Goal: Task Accomplishment & Management: Complete application form

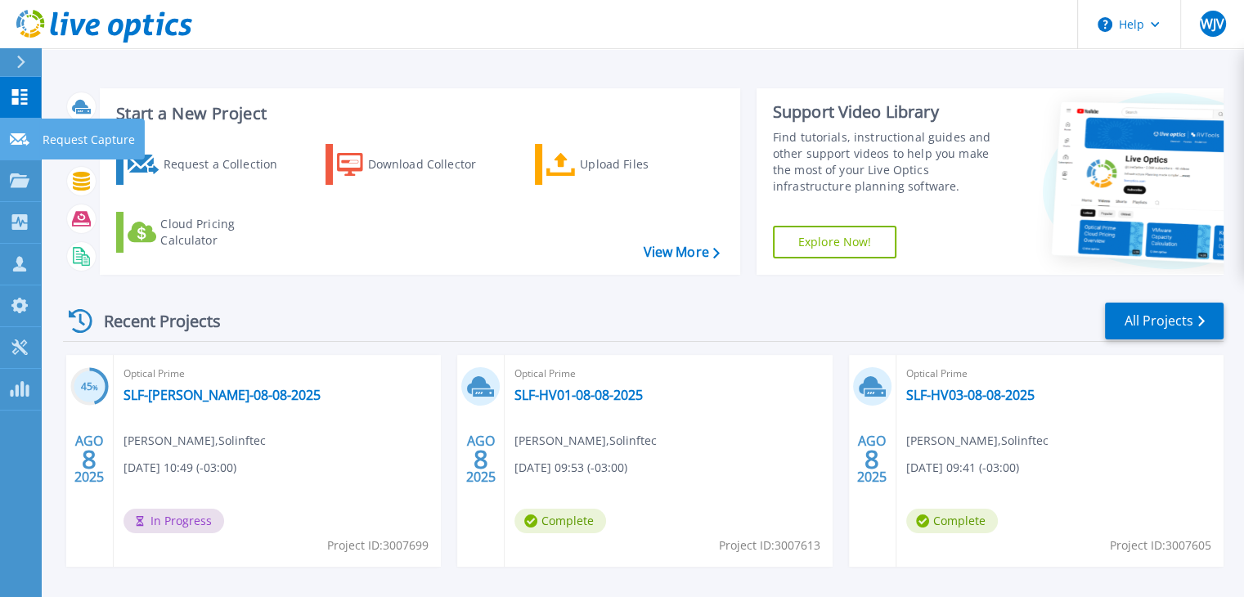
click at [43, 144] on p "Request Capture" at bounding box center [89, 140] width 92 height 43
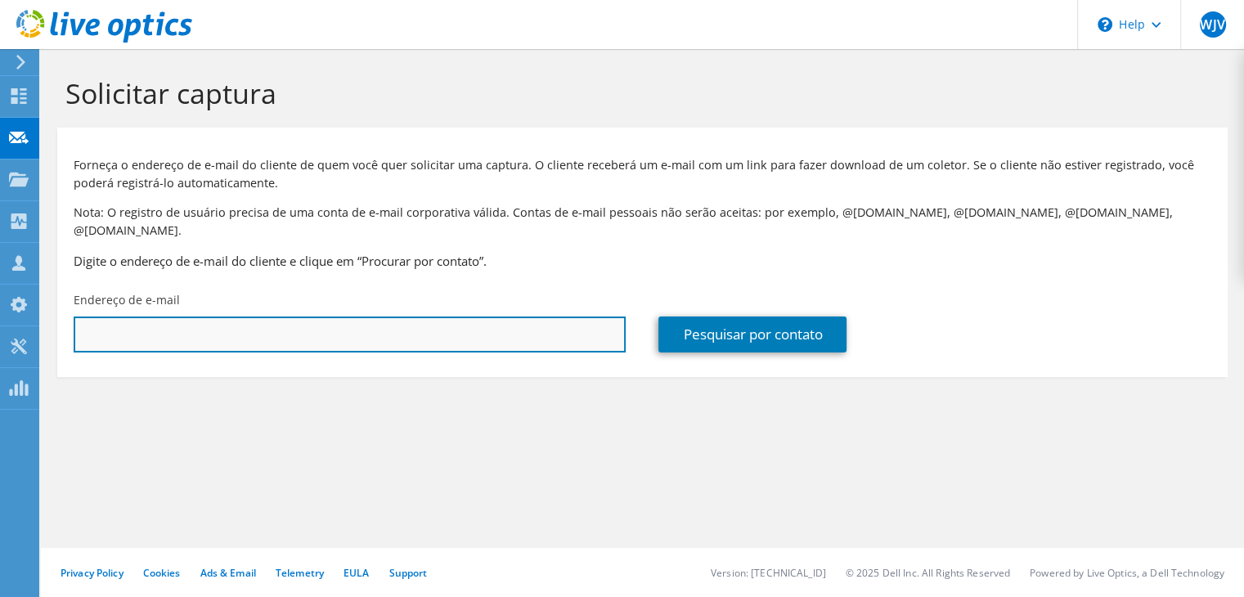
click at [223, 323] on input "text" at bounding box center [350, 335] width 552 height 36
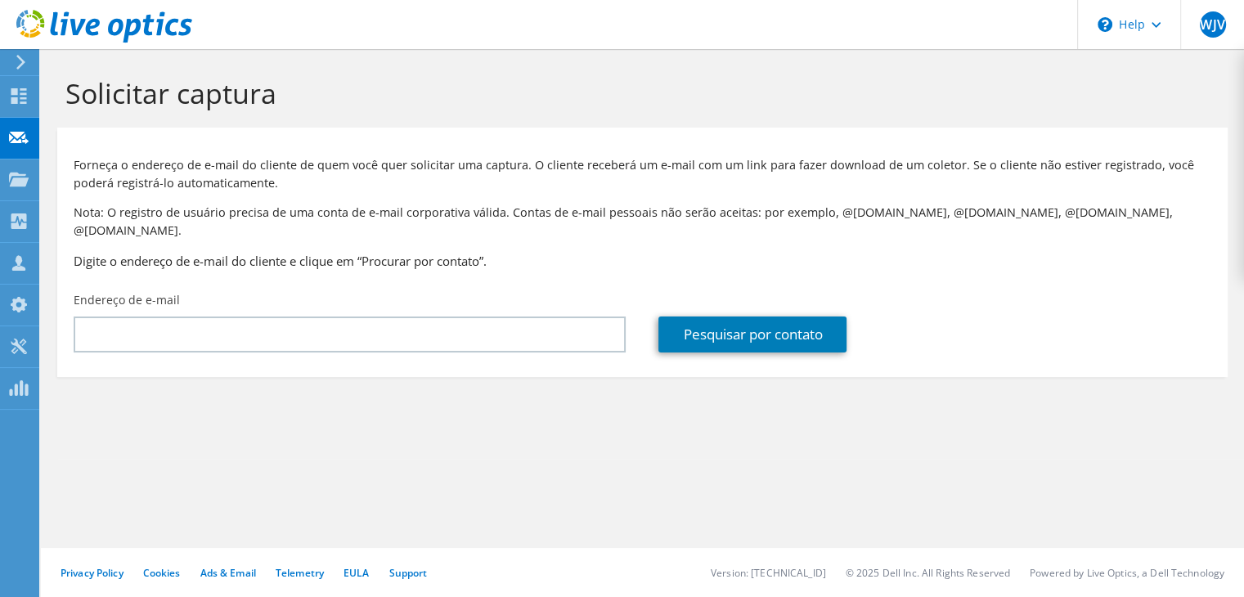
click at [311, 295] on div "Endereço de e-mail" at bounding box center [349, 322] width 585 height 77
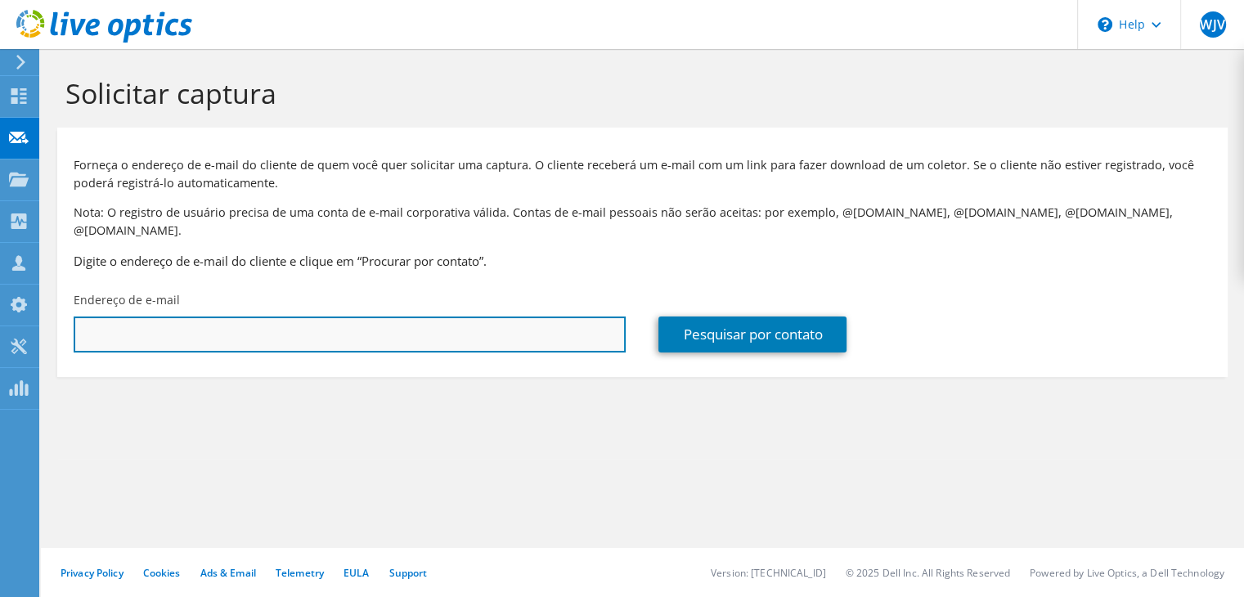
click at [307, 328] on input "text" at bounding box center [350, 335] width 552 height 36
type input "l"
type input "[PERSON_NAME][EMAIL_ADDRESS][DOMAIN_NAME]"
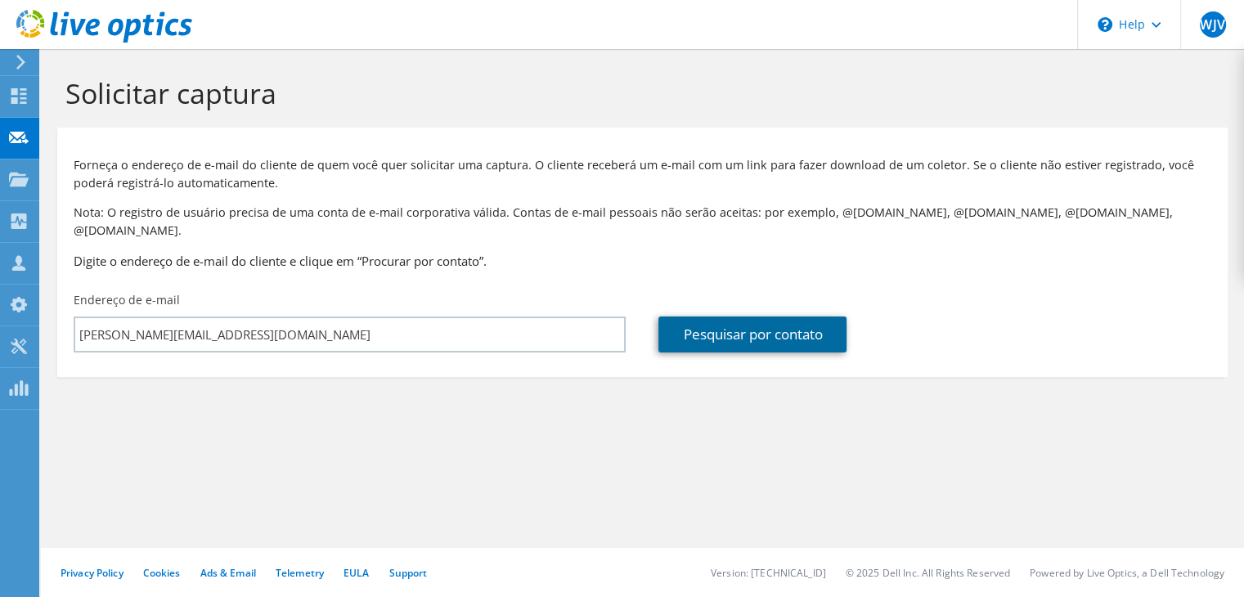
click at [788, 322] on link "Pesquisar por contato" at bounding box center [753, 335] width 188 height 36
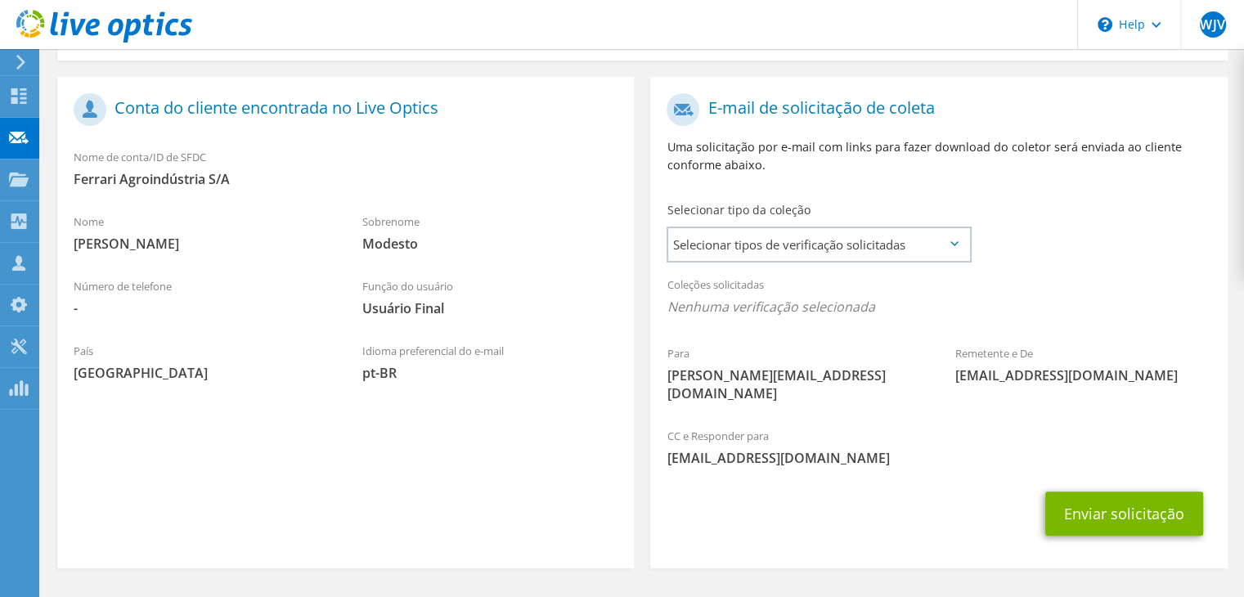
scroll to position [332, 0]
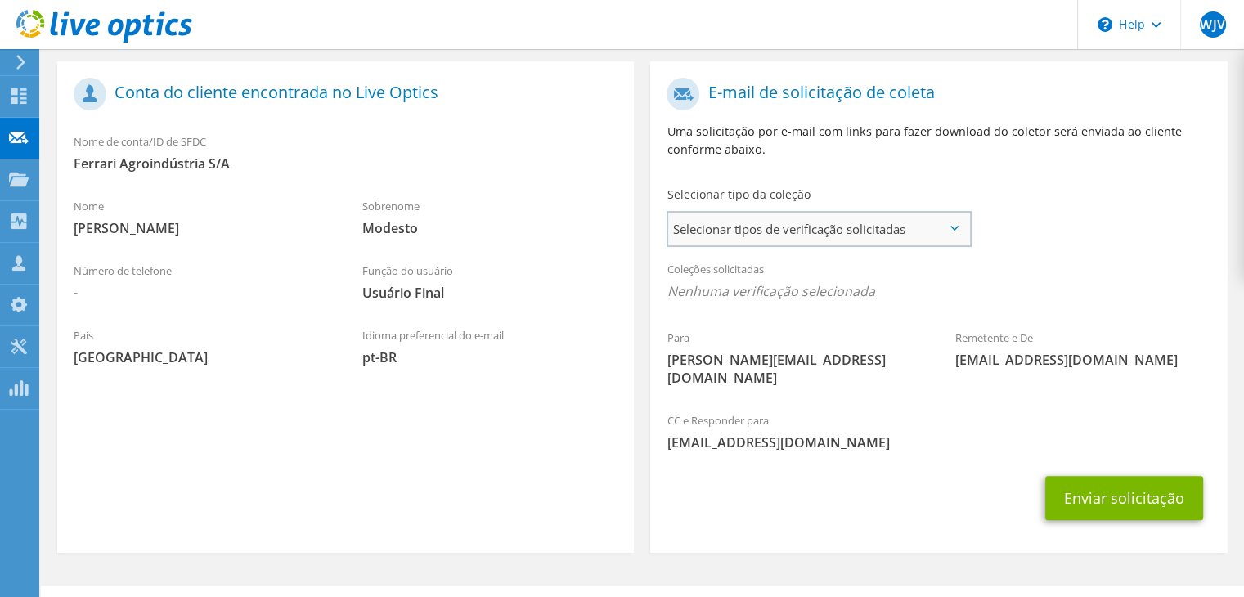
click at [864, 213] on span "Selecionar tipos de verificação solicitadas" at bounding box center [818, 229] width 301 height 33
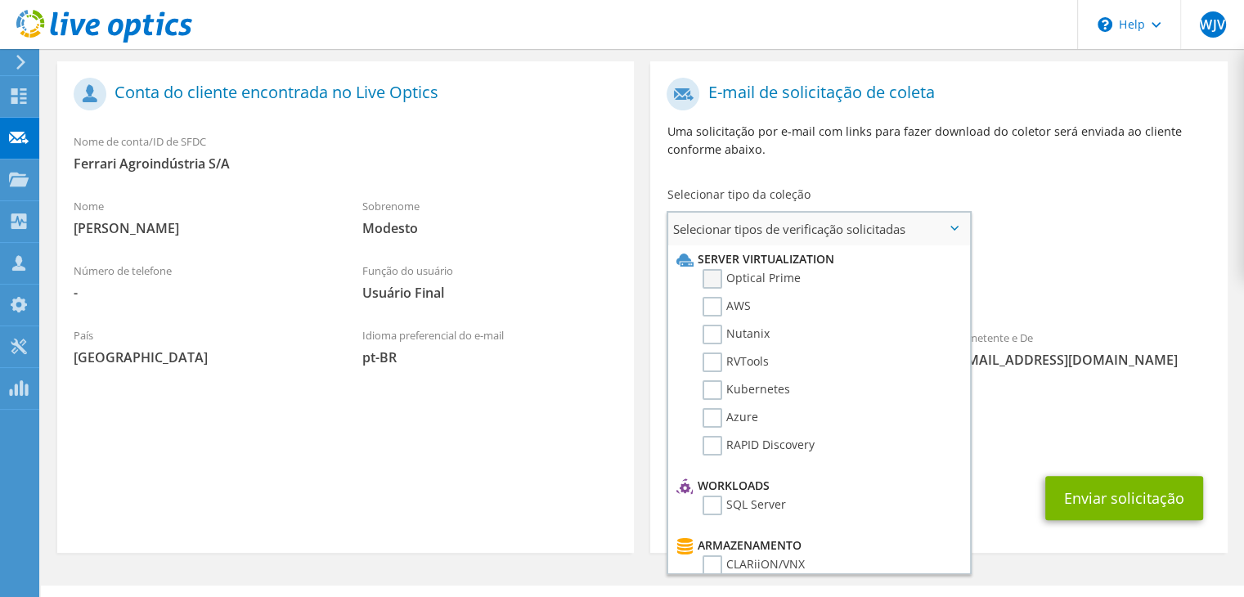
click at [712, 269] on label "Optical Prime" at bounding box center [752, 279] width 98 height 20
click at [0, 0] on input "Optical Prime" at bounding box center [0, 0] width 0 height 0
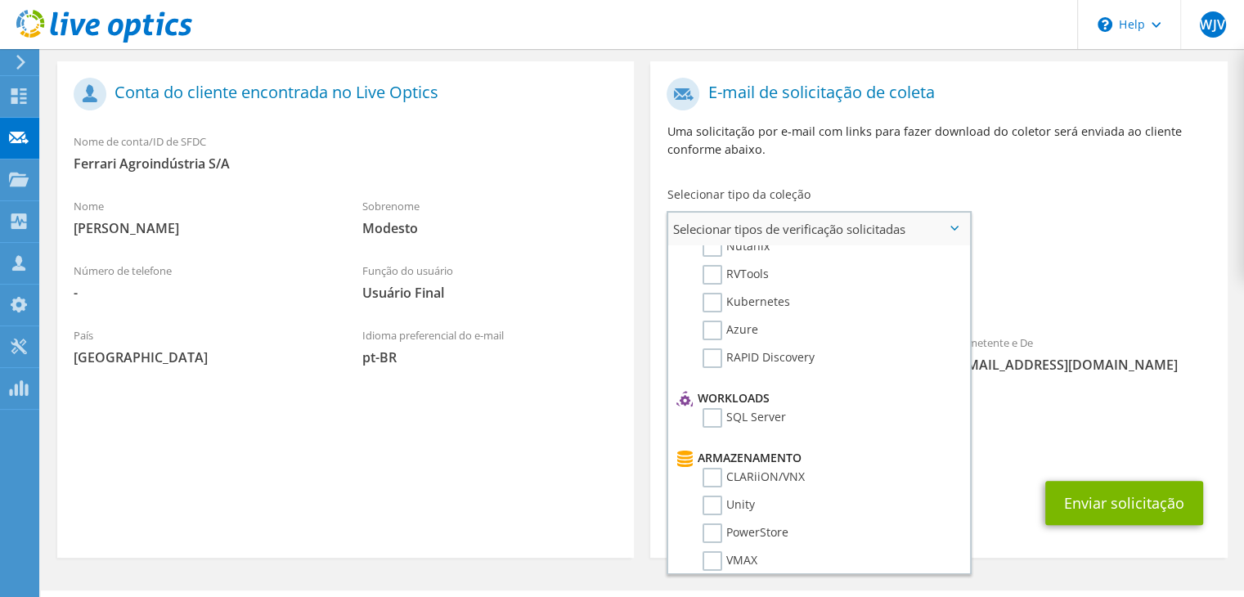
scroll to position [0, 0]
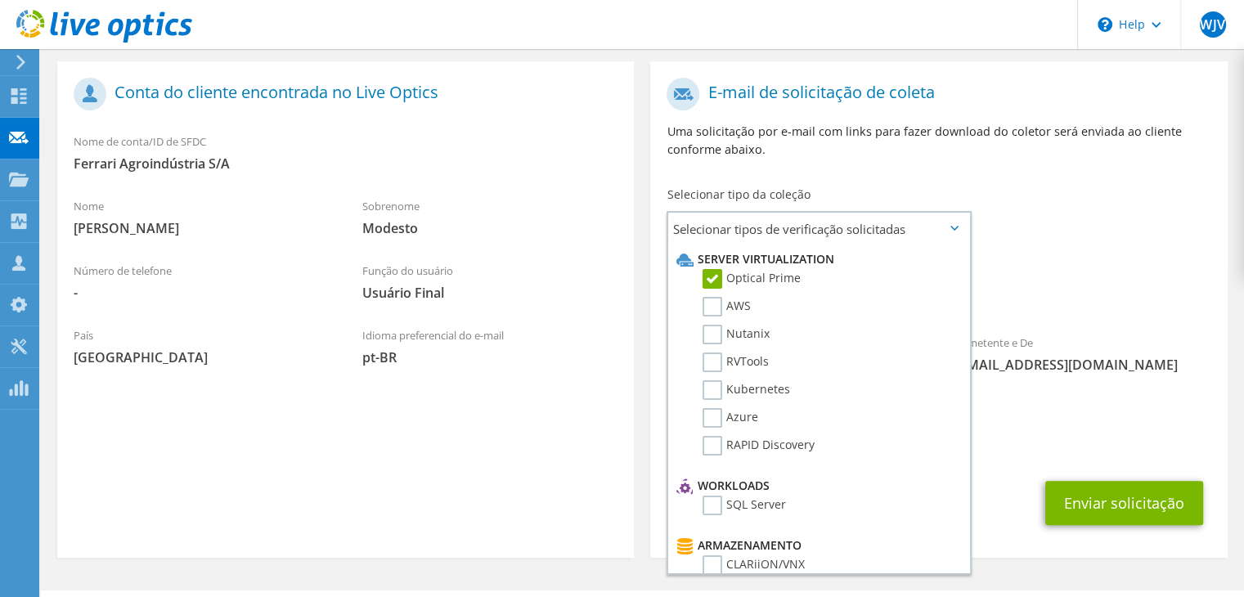
click at [953, 226] on icon at bounding box center [955, 228] width 8 height 5
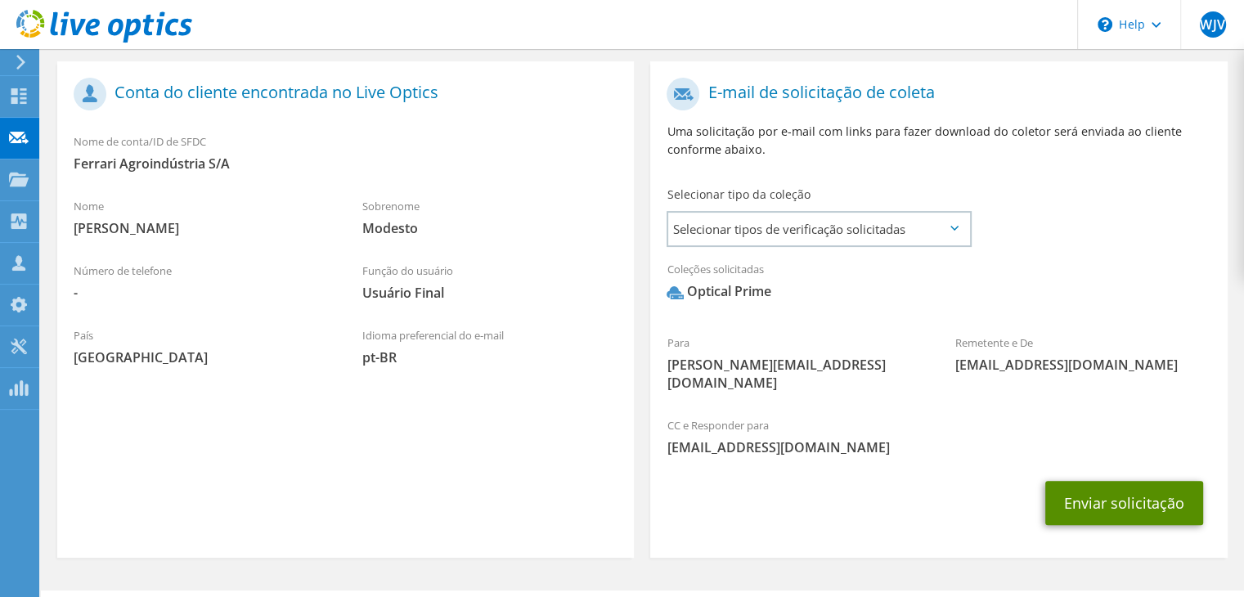
click at [1083, 481] on button "Enviar solicitação" at bounding box center [1124, 503] width 158 height 44
